Goal: Find specific page/section: Find specific page/section

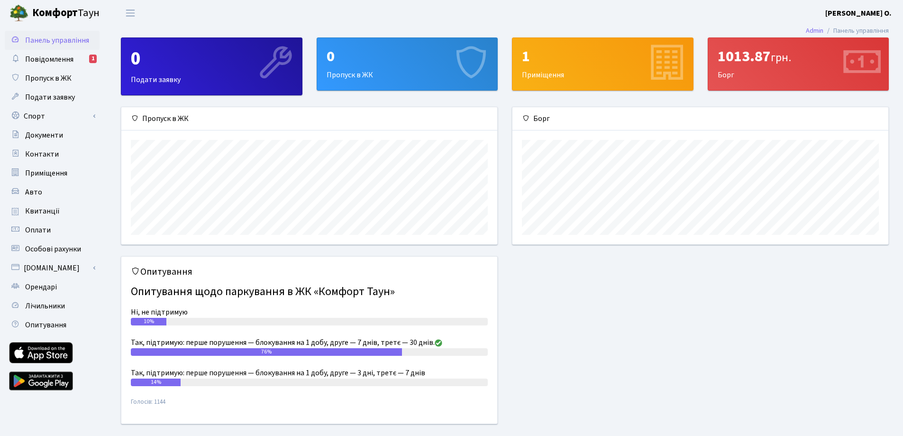
scroll to position [137, 376]
click at [46, 56] on span "Повідомлення" at bounding box center [49, 59] width 48 height 10
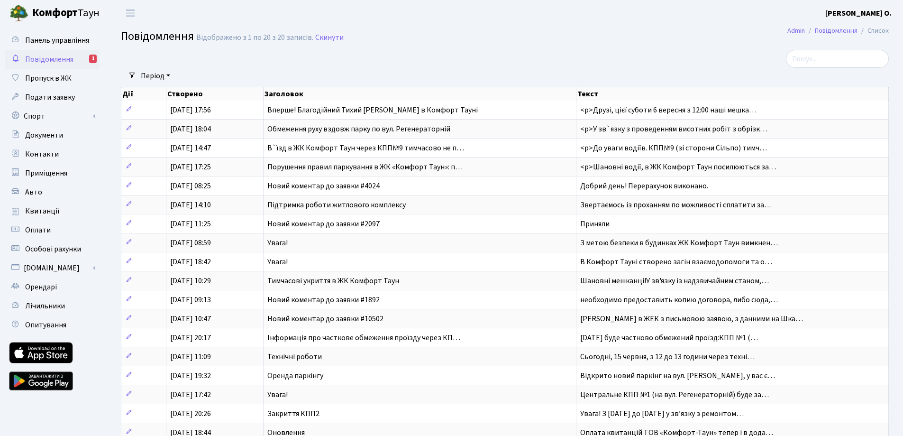
select select "25"
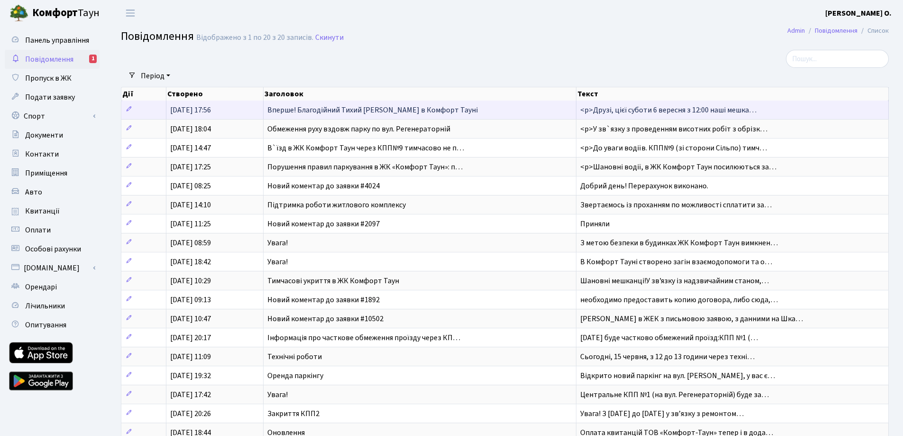
click at [381, 108] on span "Вперше! Благодійний Тихий [PERSON_NAME] в Комфорт Тауні" at bounding box center [372, 110] width 210 height 10
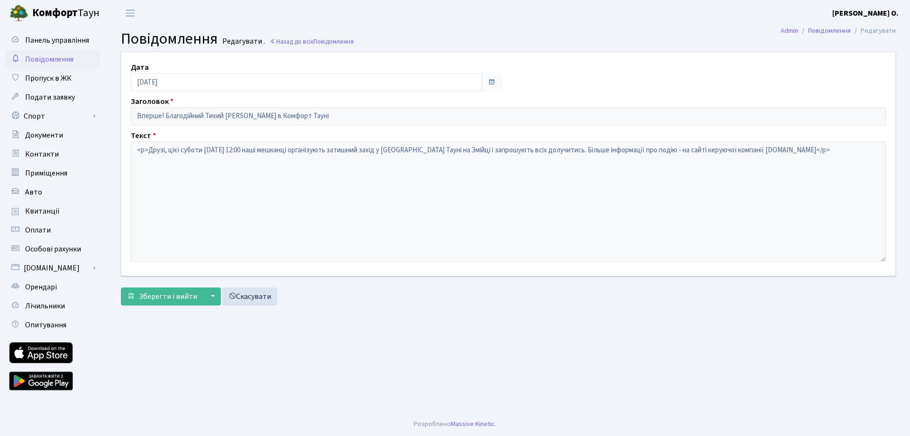
click at [51, 59] on span "Повідомлення" at bounding box center [49, 59] width 48 height 10
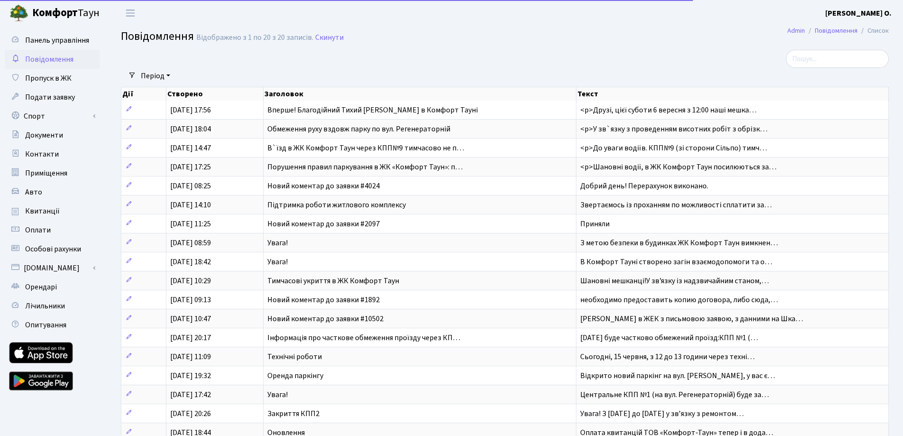
select select "25"
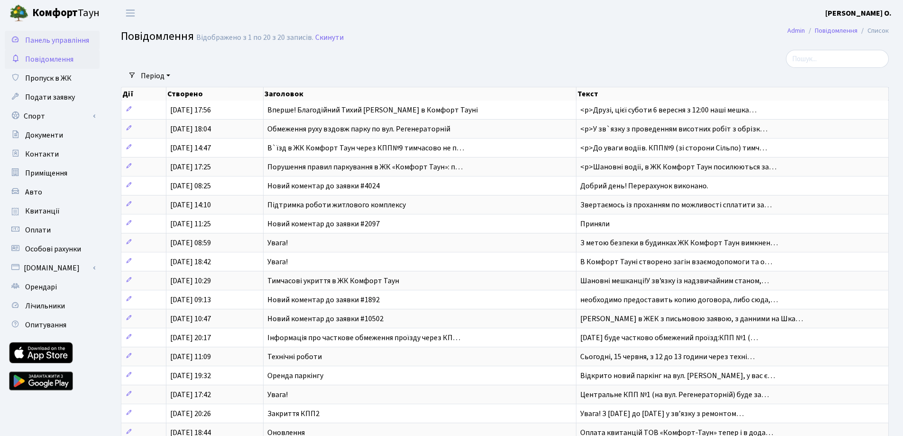
click at [63, 45] on span "Панель управління" at bounding box center [57, 40] width 64 height 10
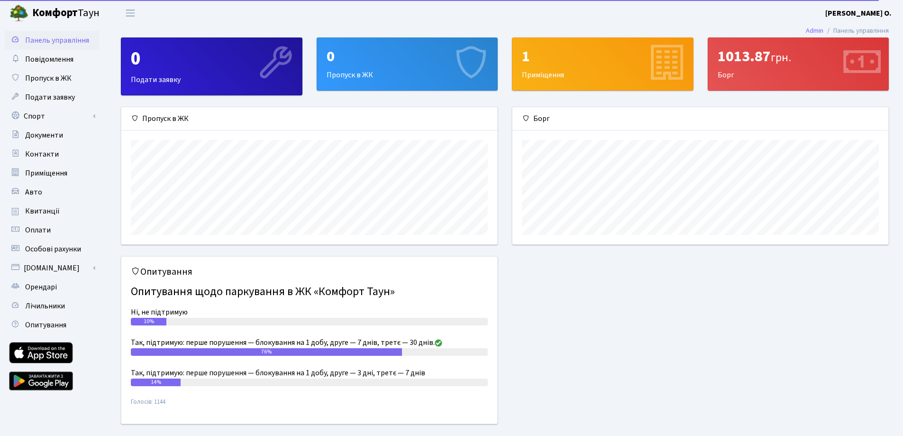
scroll to position [137, 376]
